Goal: Navigation & Orientation: Find specific page/section

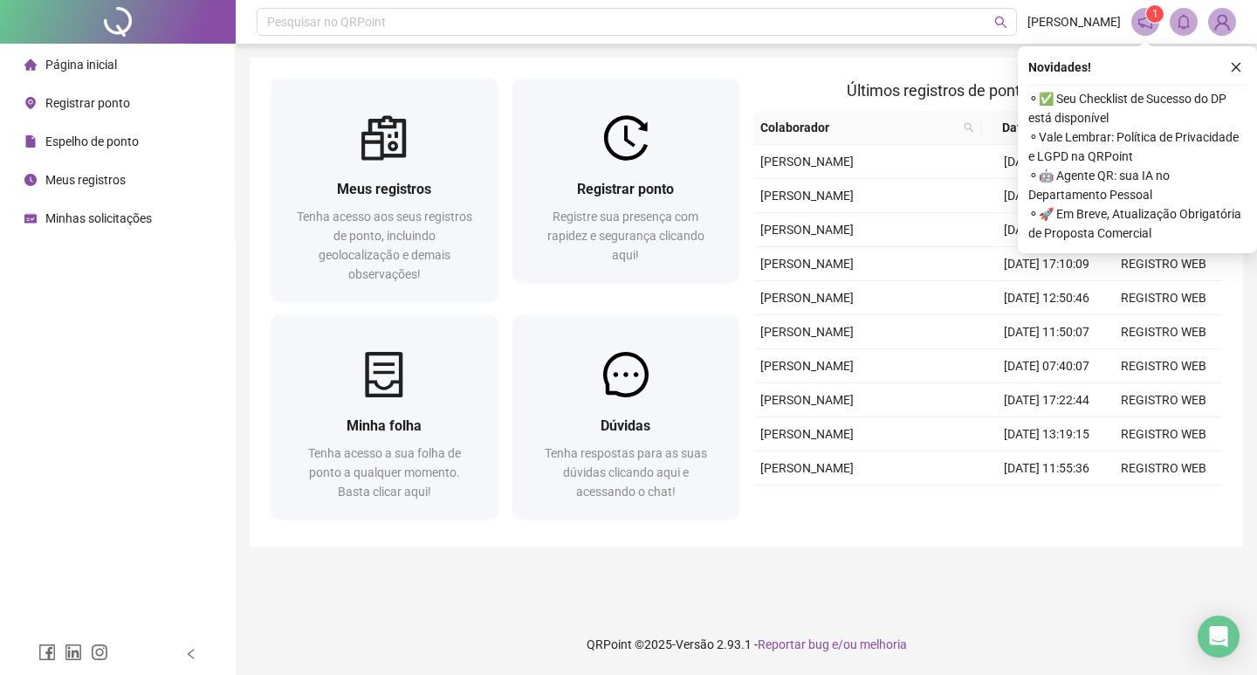
click at [1126, 115] on span "⚬ ✅ Seu Checklist de Sucesso do DP está disponível" at bounding box center [1137, 108] width 218 height 38
click at [1076, 102] on span "⚬ ✅ Seu Checklist de Sucesso do DP está disponível" at bounding box center [1137, 108] width 218 height 38
click at [1148, 17] on sup "1" at bounding box center [1154, 13] width 17 height 17
click at [1147, 31] on span at bounding box center [1145, 22] width 28 height 28
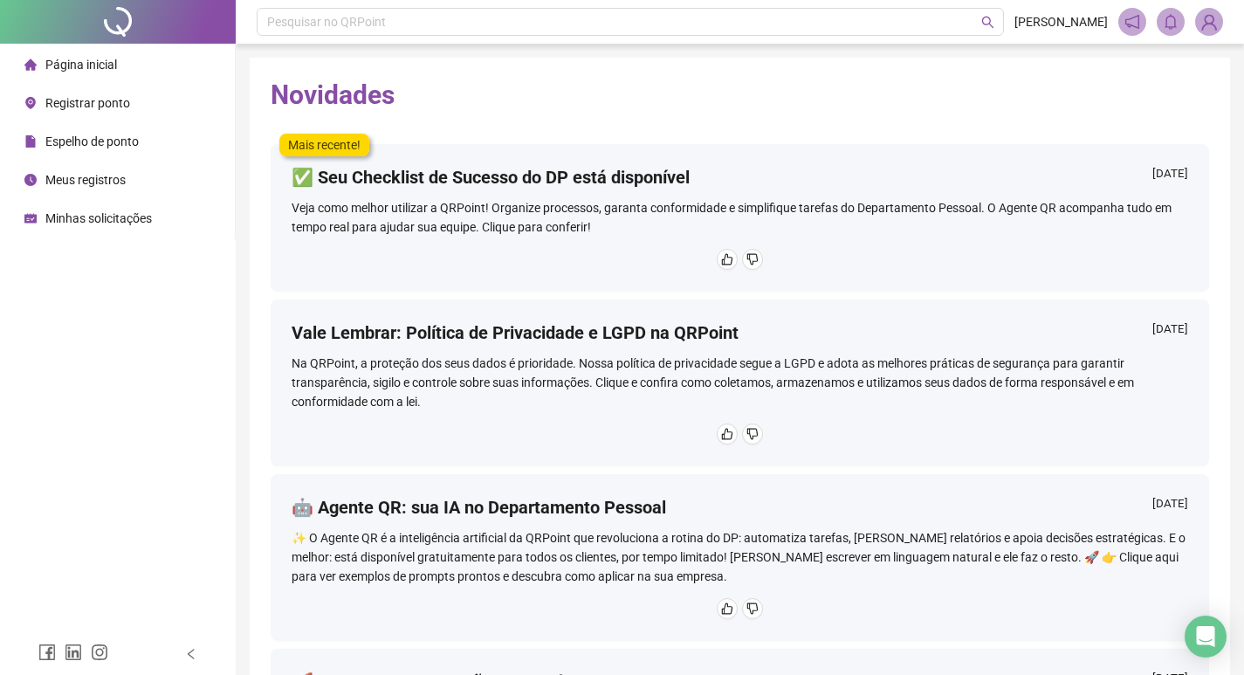
click at [494, 184] on h4 "✅ Seu Checklist de Sucesso do DP está disponível" at bounding box center [491, 177] width 398 height 24
click at [117, 69] on li "Página inicial" at bounding box center [117, 64] width 228 height 35
